Goal: Information Seeking & Learning: Learn about a topic

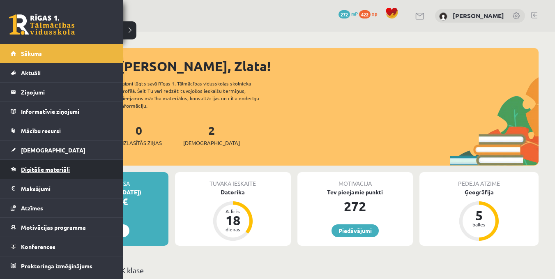
click at [40, 170] on span "Digitālie materiāli" at bounding box center [45, 169] width 49 height 7
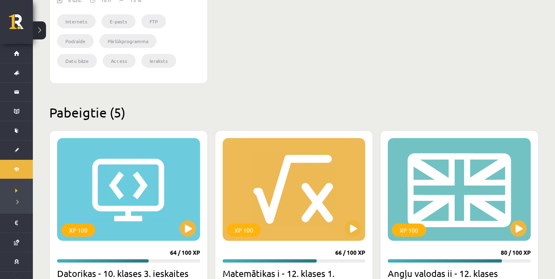
scroll to position [471, 0]
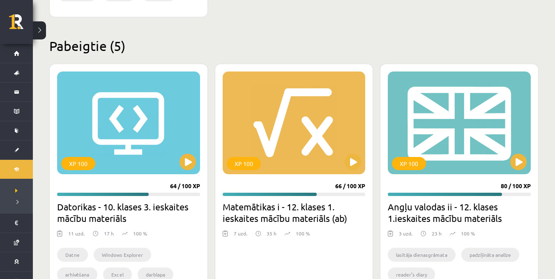
drag, startPoint x: 548, startPoint y: 185, endPoint x: 548, endPoint y: 196, distance: 11.1
click at [548, 195] on div "Mana statistika 422 Nopelnītie punkti 5 Apgūtās tēmas 48 Izpildīti uzdevumi 111…" at bounding box center [294, 54] width 522 height 987
click at [548, 196] on div "Mana statistika 422 Nopelnītie punkti 5 Apgūtās tēmas 48 Izpildīti uzdevumi 111…" at bounding box center [294, 54] width 522 height 987
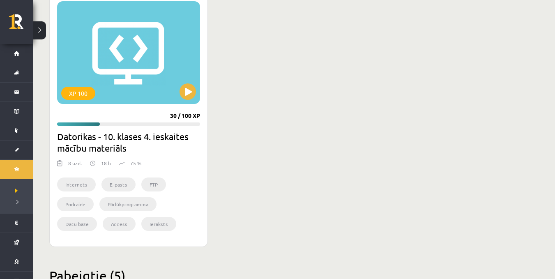
scroll to position [130, 0]
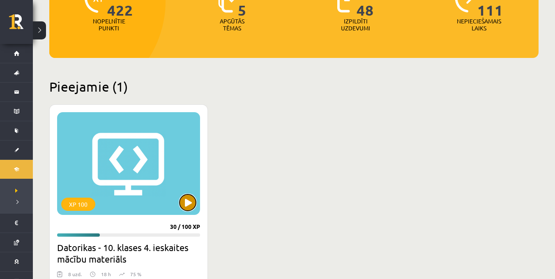
click at [190, 197] on button at bounding box center [188, 202] width 16 height 16
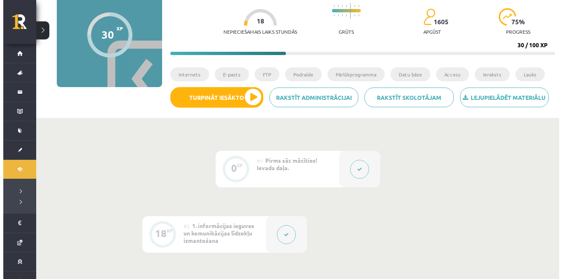
scroll to position [112, 0]
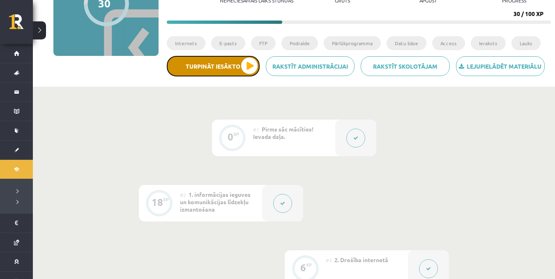
click at [235, 64] on button "Turpināt iesākto" at bounding box center [213, 66] width 93 height 21
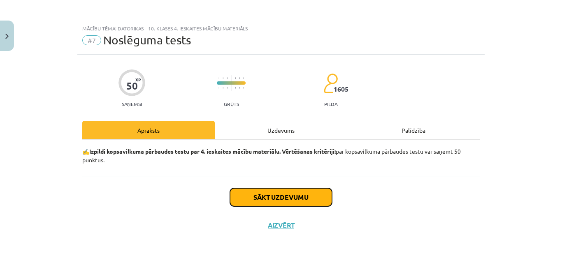
click at [267, 199] on button "Sākt uzdevumu" at bounding box center [281, 197] width 102 height 18
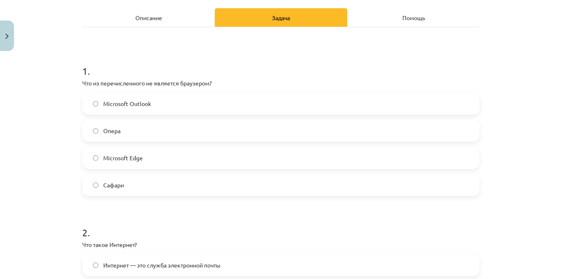
scroll to position [118, 0]
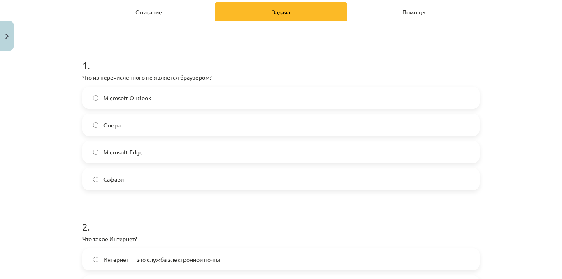
click at [154, 102] on label "Microsoft Outlook" at bounding box center [280, 98] width 395 height 21
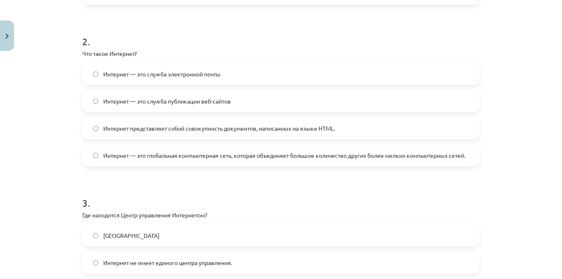
scroll to position [289, 0]
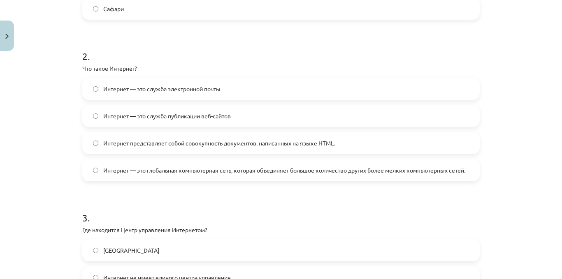
click at [315, 145] on font "Интернет представляет собой совокупность документов, написанных на языке HTML." at bounding box center [218, 142] width 231 height 7
click at [261, 175] on span "Интернет — это глобальная компьютерная сеть, которая объединяет большое количес…" at bounding box center [284, 170] width 362 height 9
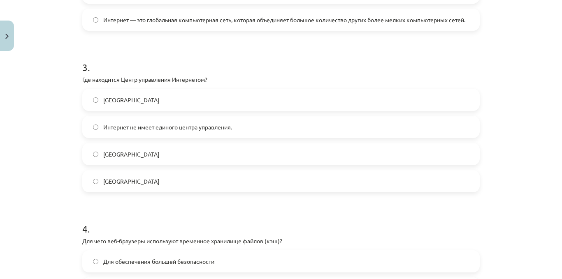
scroll to position [460, 0]
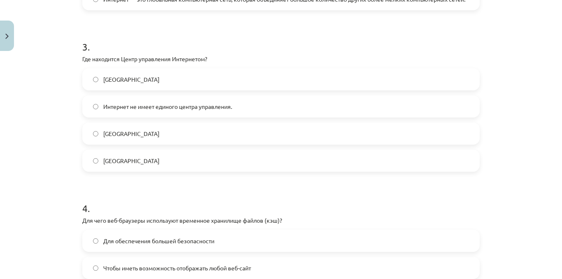
click at [193, 81] on label "[GEOGRAPHIC_DATA]" at bounding box center [280, 79] width 395 height 21
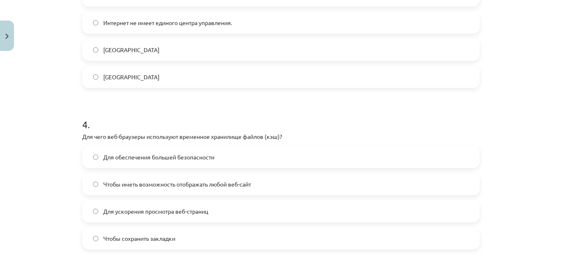
scroll to position [489, 0]
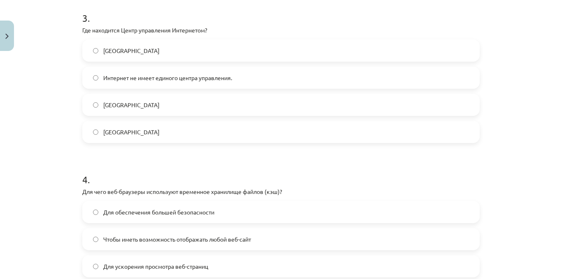
click at [554, 91] on div "Тема исследования: Информатика - учебный материал для 4-го класса по тесту #7 Ф…" at bounding box center [281, 139] width 562 height 279
click at [191, 79] on font "Интернет не имеет единого центра управления." at bounding box center [167, 77] width 129 height 7
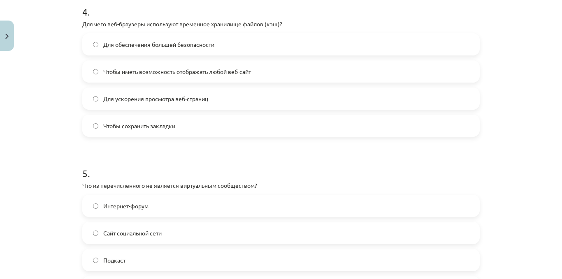
scroll to position [694, 0]
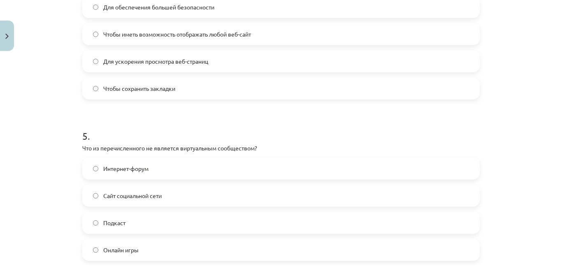
click at [183, 65] on span "Для ускорения просмотра веб-страниц" at bounding box center [155, 61] width 105 height 9
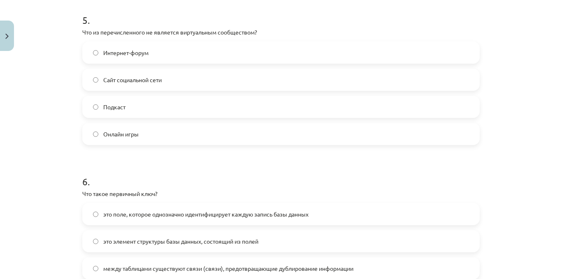
scroll to position [807, 0]
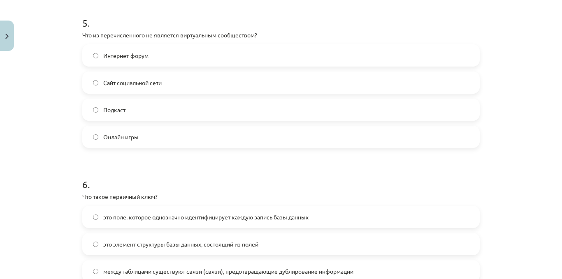
click at [92, 113] on label "Подкаст" at bounding box center [280, 109] width 395 height 21
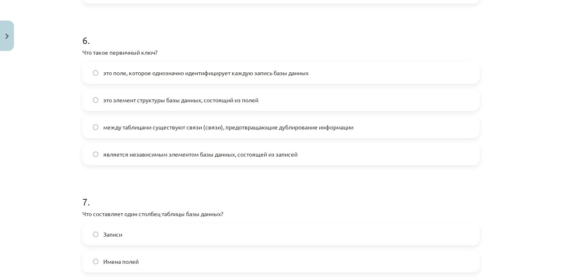
scroll to position [954, 0]
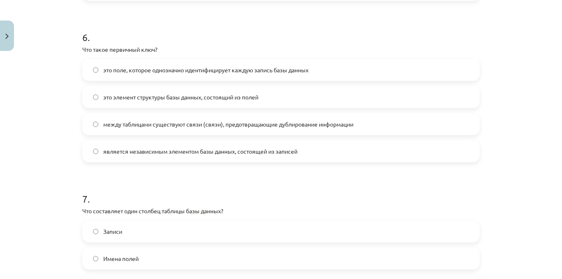
click at [415, 77] on label "это поле, которое однозначно идентифицирует каждую запись базы данных" at bounding box center [280, 70] width 395 height 21
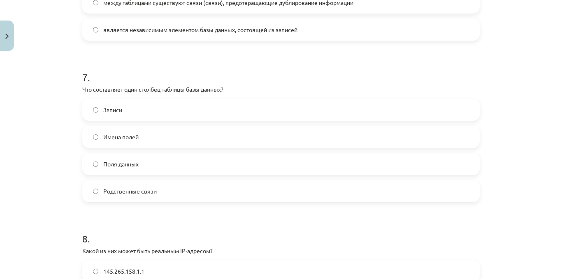
scroll to position [1142, 0]
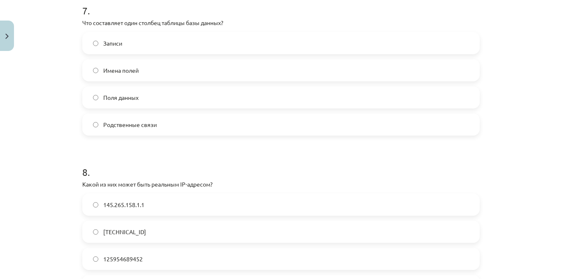
click at [194, 39] on label "Записи" at bounding box center [280, 43] width 395 height 21
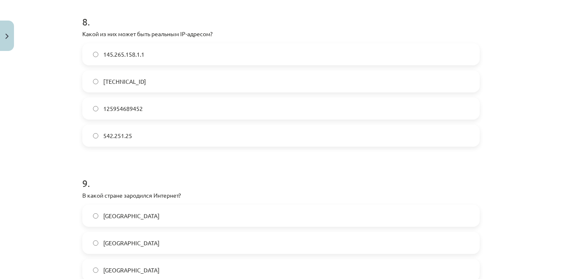
scroll to position [1296, 0]
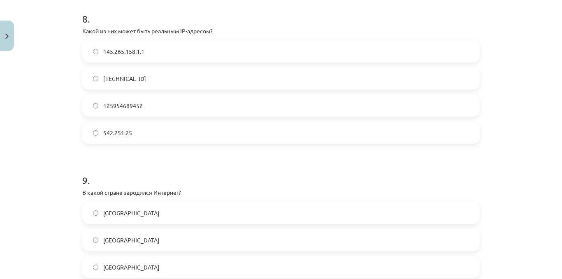
click at [107, 139] on label "542.251.25" at bounding box center [280, 133] width 395 height 21
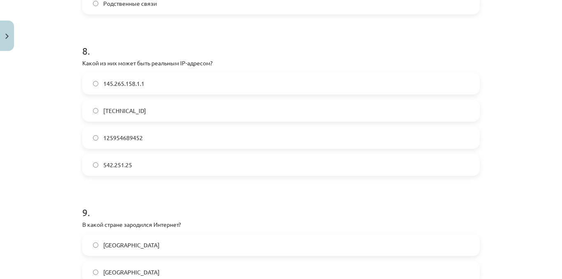
scroll to position [1226, 0]
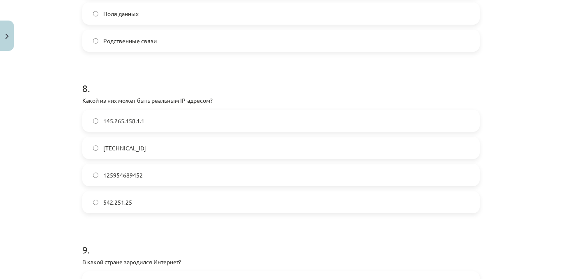
click at [134, 126] on label "145.265.158.1.1" at bounding box center [280, 121] width 395 height 21
drag, startPoint x: 555, startPoint y: 203, endPoint x: 559, endPoint y: 229, distance: 26.2
click at [555, 229] on div "Тема исследования: Информатика - учебный материал для 4-го класса по тесту #7 Ф…" at bounding box center [281, 139] width 562 height 279
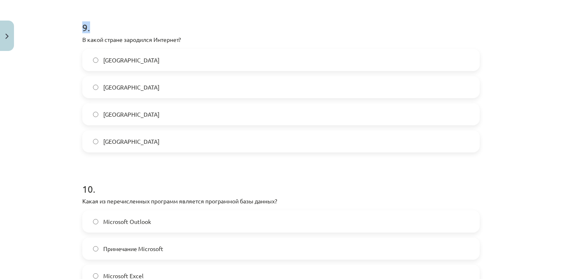
scroll to position [1463, 0]
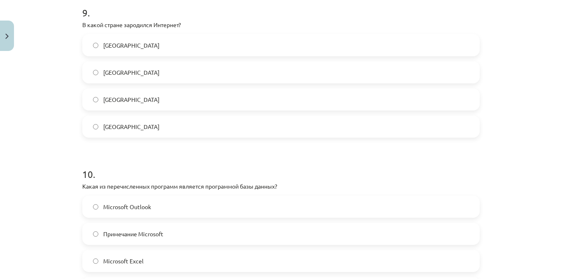
click at [157, 69] on label "[GEOGRAPHIC_DATA]" at bounding box center [280, 72] width 395 height 21
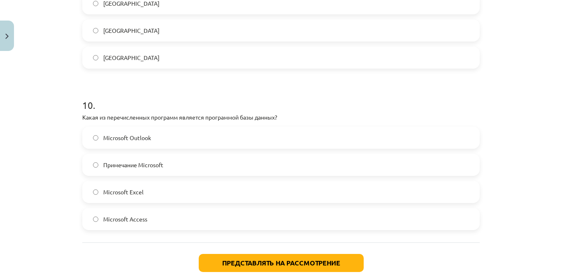
scroll to position [1579, 0]
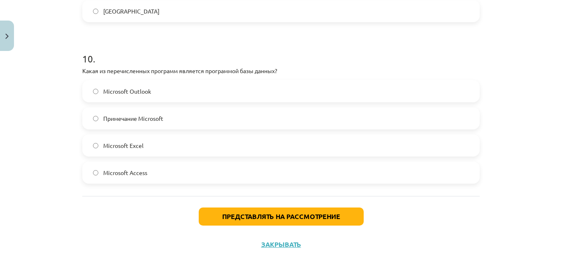
click at [110, 166] on label "Microsoft Access" at bounding box center [280, 172] width 395 height 21
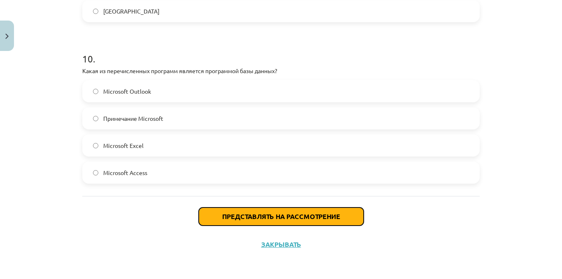
click at [285, 219] on font "Представлять на рассмотрение" at bounding box center [281, 216] width 118 height 9
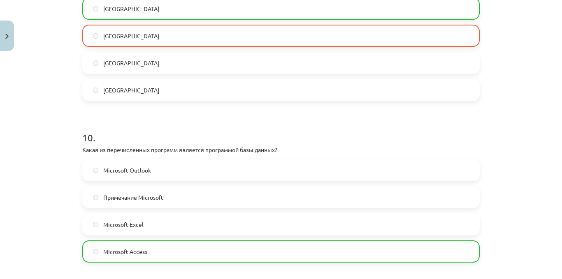
scroll to position [1605, 0]
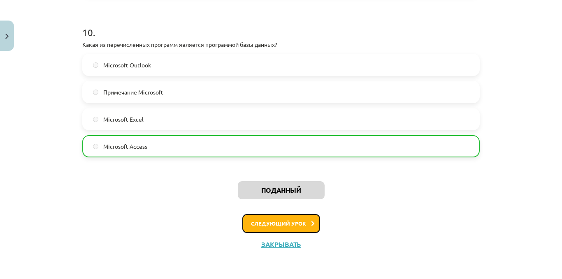
click at [268, 218] on button "Следующий урок" at bounding box center [281, 223] width 78 height 19
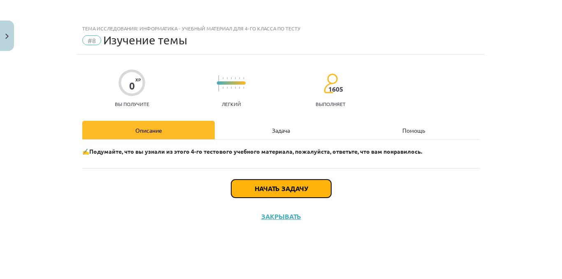
click at [261, 183] on button "Начать задачу" at bounding box center [281, 189] width 100 height 18
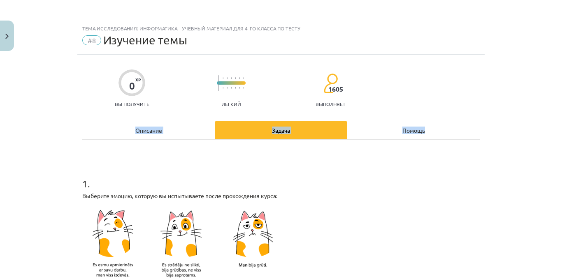
drag, startPoint x: 549, startPoint y: 100, endPoint x: 555, endPoint y: 118, distance: 19.0
click at [554, 116] on div "Тема исследования: Информатика - учебный материал для 4-го класса по тесту #8 И…" at bounding box center [281, 139] width 562 height 279
click at [555, 118] on div "Тема исследования: Информатика - учебный материал для 4-го класса по тесту #8 И…" at bounding box center [281, 139] width 562 height 279
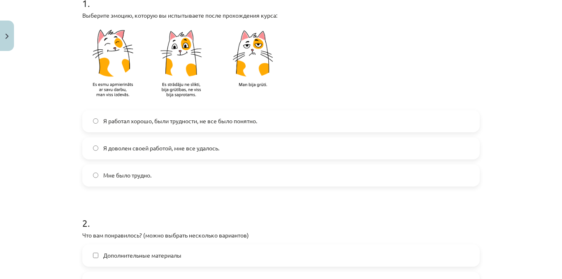
scroll to position [199, 0]
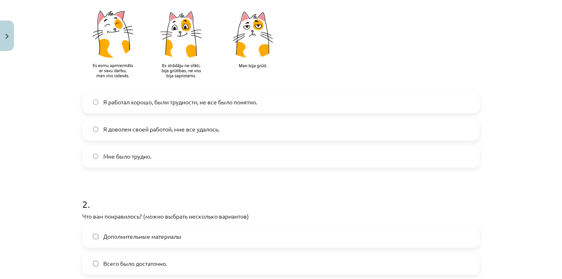
click at [216, 156] on label "Мне было трудно." at bounding box center [280, 156] width 395 height 21
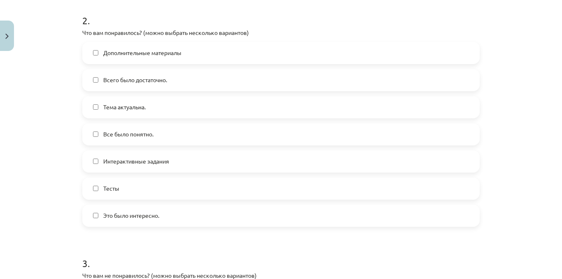
scroll to position [377, 0]
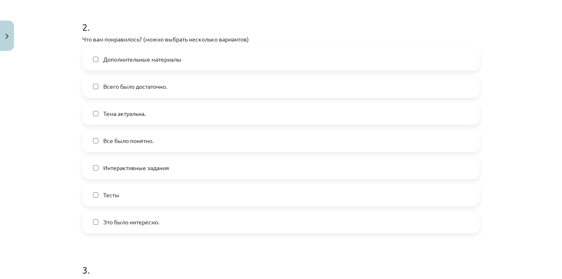
click at [111, 198] on font "Тесты" at bounding box center [111, 194] width 16 height 7
click at [201, 113] on label "Тема актуальна." at bounding box center [280, 114] width 395 height 21
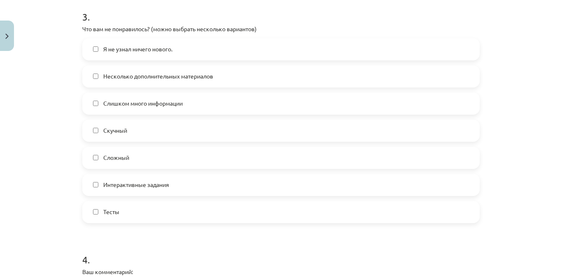
scroll to position [631, 0]
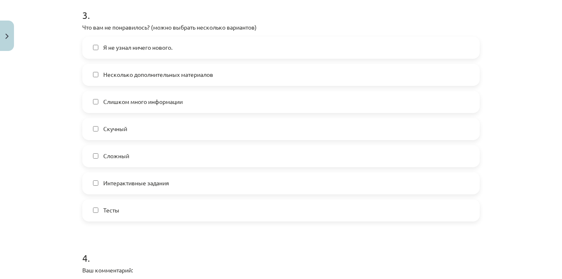
click at [146, 162] on label "Сложный" at bounding box center [280, 156] width 395 height 21
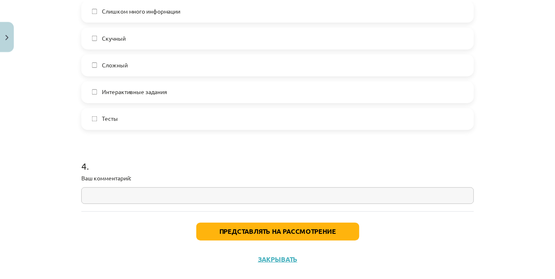
scroll to position [739, 0]
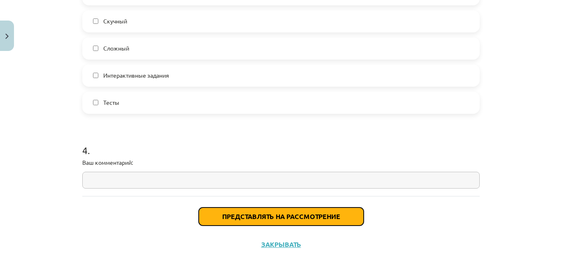
click at [266, 221] on button "Представлять на рассмотрение" at bounding box center [281, 217] width 165 height 18
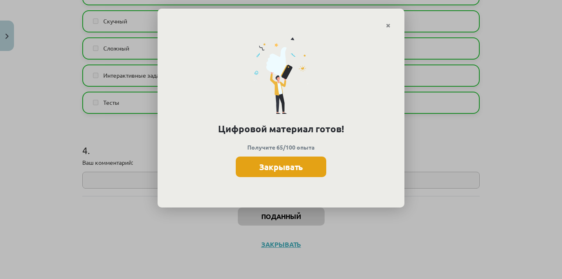
click at [266, 173] on button "Закрывать" at bounding box center [281, 167] width 90 height 21
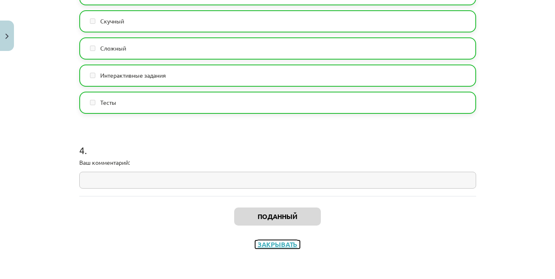
click at [276, 243] on font "Закрывать" at bounding box center [278, 244] width 40 height 9
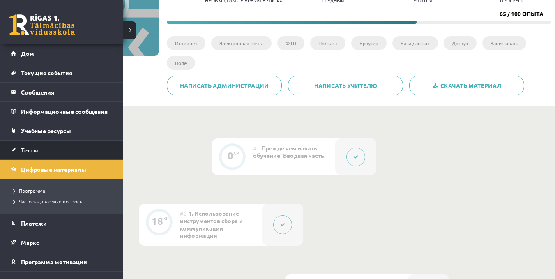
click at [13, 150] on link "Тесты" at bounding box center [62, 150] width 102 height 19
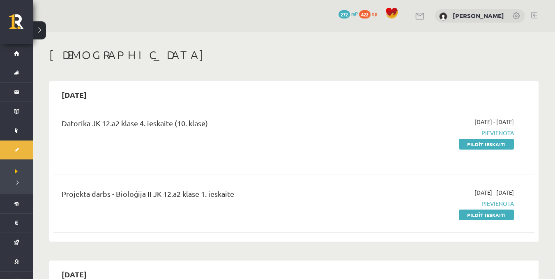
click at [272, 155] on p at bounding box center [211, 157] width 298 height 5
